Goal: Task Accomplishment & Management: Manage account settings

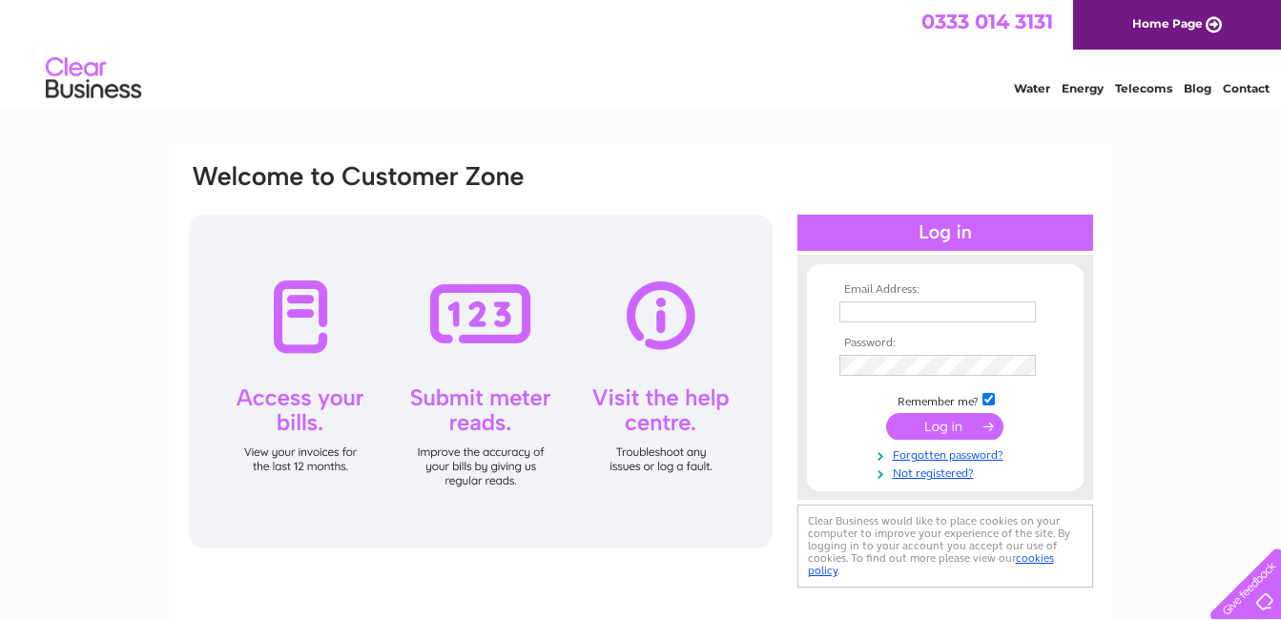
type input "[EMAIL_ADDRESS][DOMAIN_NAME]"
click at [929, 423] on input "submit" at bounding box center [944, 426] width 117 height 27
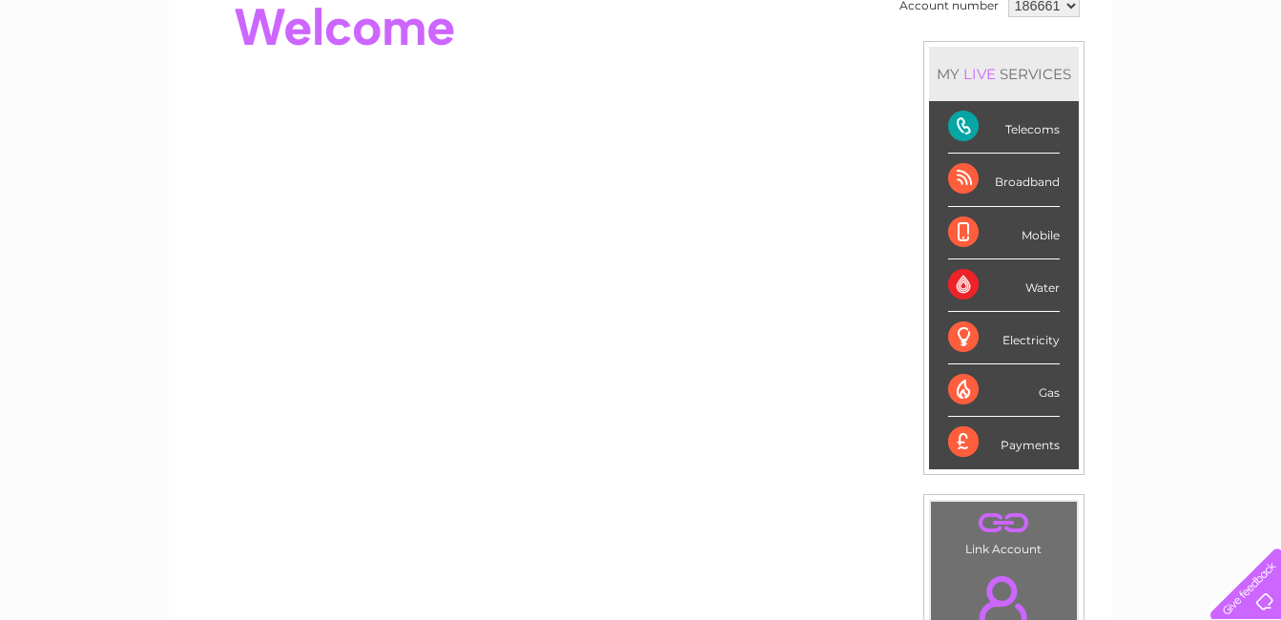
scroll to position [37, 0]
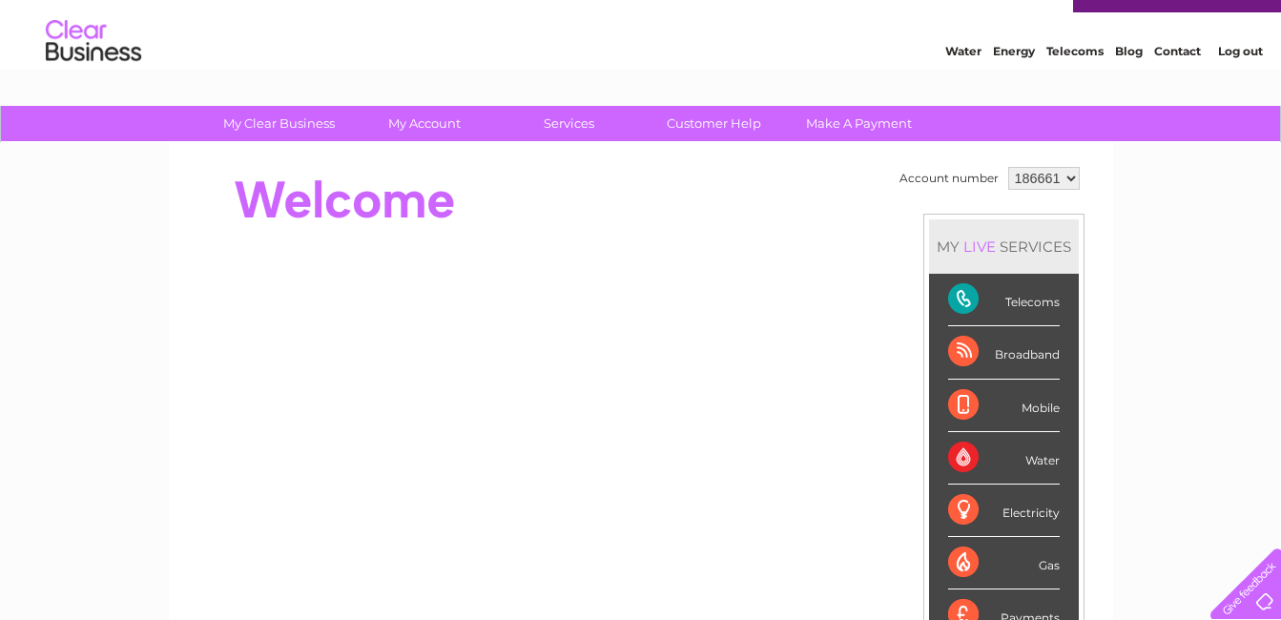
click at [1070, 180] on select "186661" at bounding box center [1044, 178] width 72 height 23
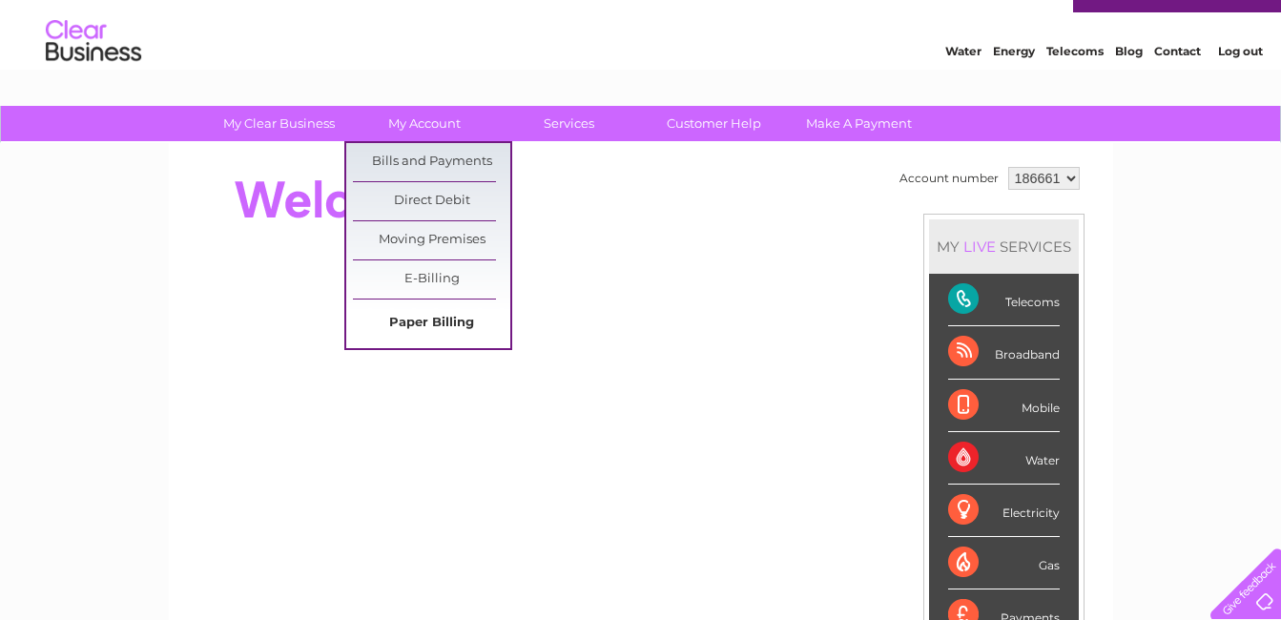
click at [434, 324] on link "Paper Billing" at bounding box center [431, 323] width 157 height 38
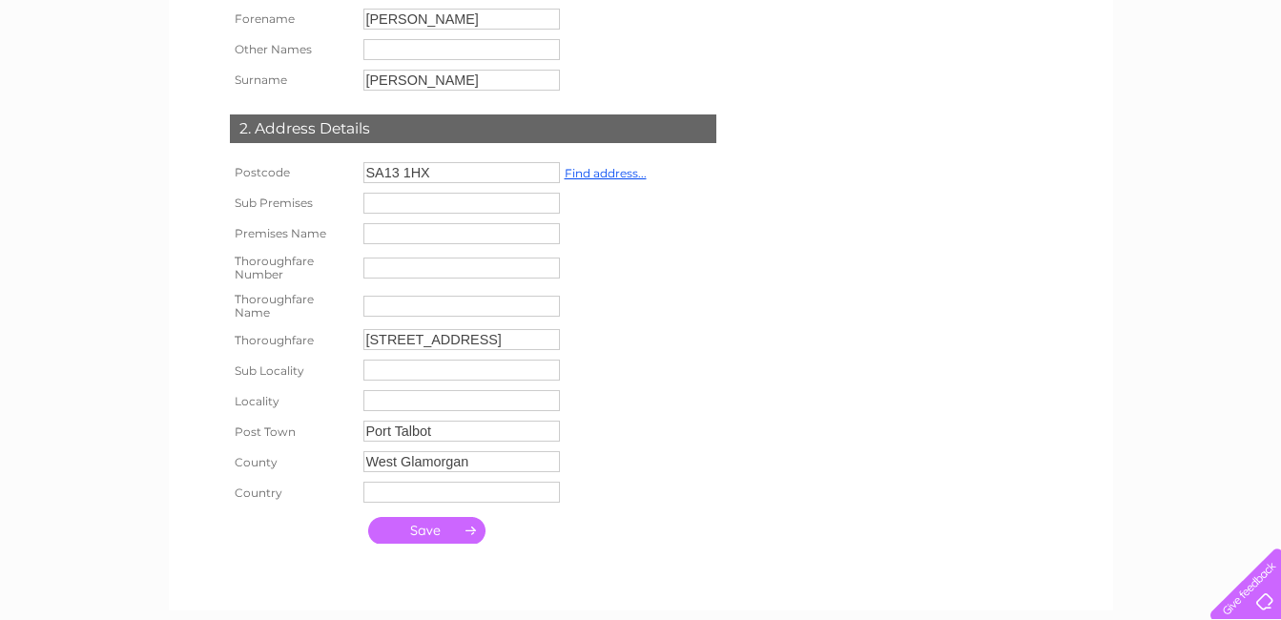
scroll to position [382, 0]
